Goal: Information Seeking & Learning: Learn about a topic

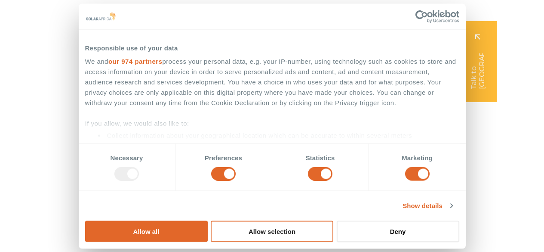
click at [334, 220] on button "Allow selection" at bounding box center [272, 230] width 123 height 21
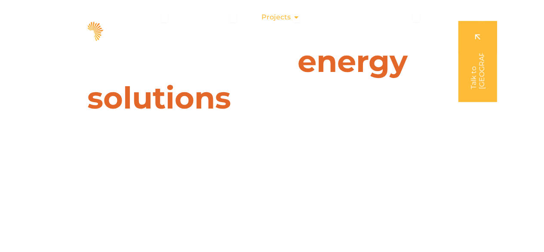
click at [276, 20] on span "Projects" at bounding box center [276, 17] width 29 height 10
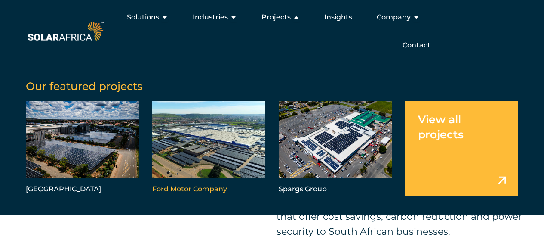
scroll to position [301, 0]
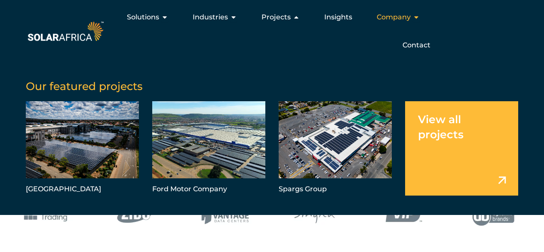
click at [389, 21] on span "Company" at bounding box center [394, 17] width 34 height 10
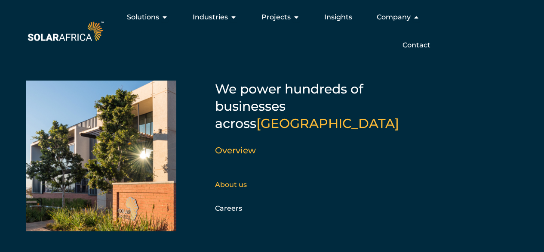
click at [224, 180] on link "About us" at bounding box center [231, 184] width 32 height 8
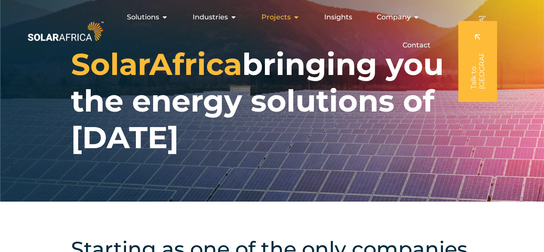
click at [285, 16] on span "Projects" at bounding box center [276, 17] width 29 height 10
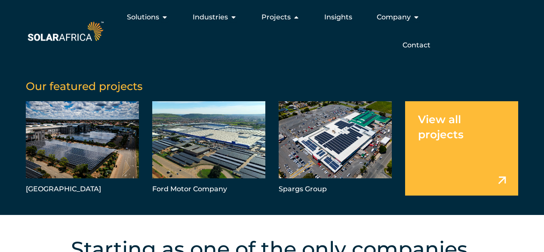
click at [454, 143] on link "Menu" at bounding box center [461, 148] width 113 height 94
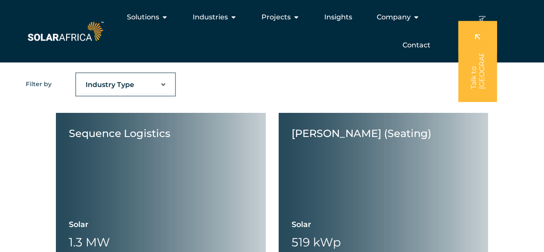
scroll to position [516, 0]
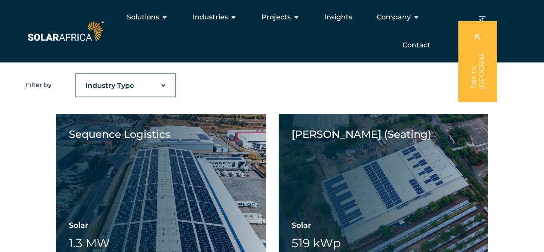
click at [166, 86] on select "Industry Type Agriculture Automotive Corporate Parks FMCG Food Processing Hospi…" at bounding box center [125, 85] width 99 height 17
click at [166, 85] on select "Industry Type Agriculture Automotive Corporate Parks FMCG Food Processing Hospi…" at bounding box center [125, 85] width 99 height 17
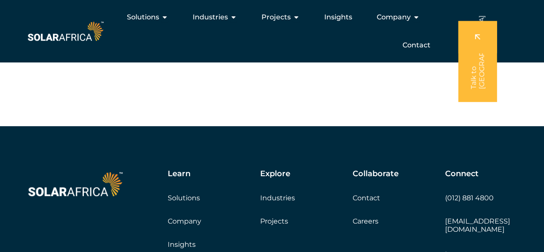
scroll to position [2686, 0]
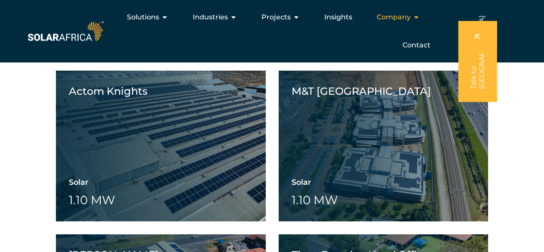
click at [395, 14] on span "Company" at bounding box center [394, 17] width 34 height 10
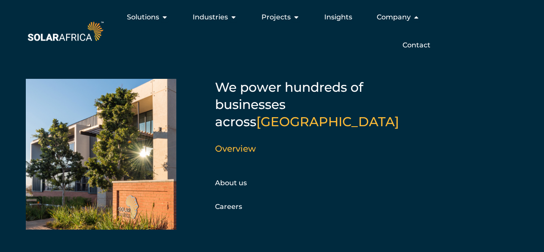
scroll to position [0, 0]
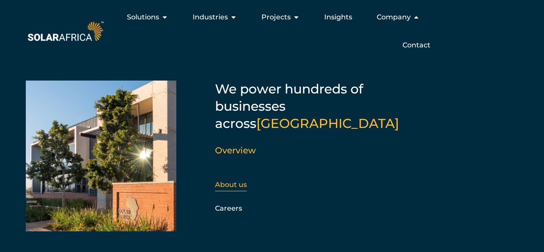
click at [235, 180] on link "About us" at bounding box center [231, 184] width 32 height 8
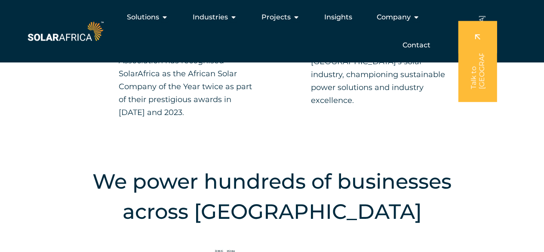
scroll to position [689, 0]
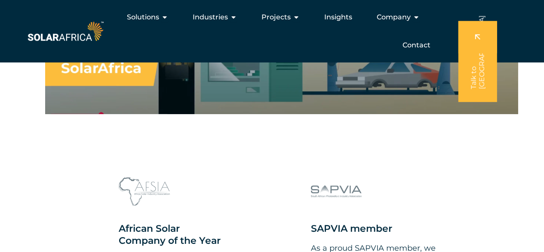
click at [294, 190] on div "SAPVIA member As a proud SAPVIA member, we uphold the highest standards in Sout…" at bounding box center [369, 248] width 158 height 165
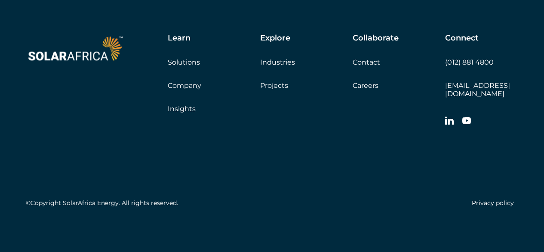
scroll to position [3182, 0]
